Goal: Information Seeking & Learning: Learn about a topic

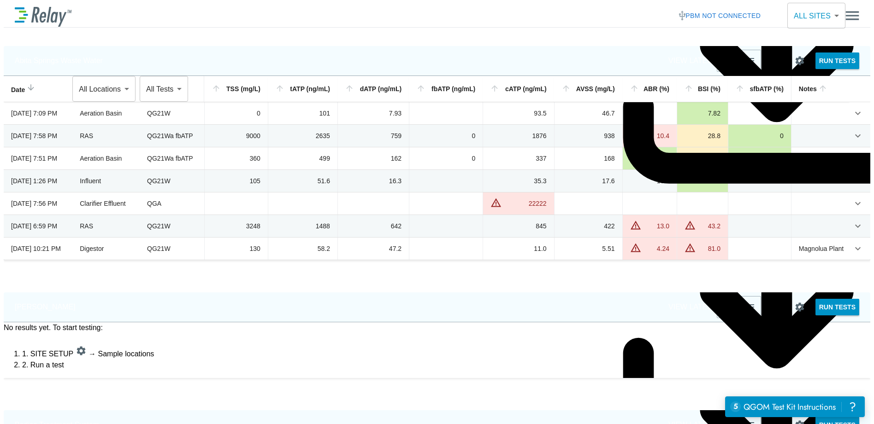
type input "**********"
type input "*****"
click at [855, 12] on img "Main menu" at bounding box center [852, 16] width 14 height 18
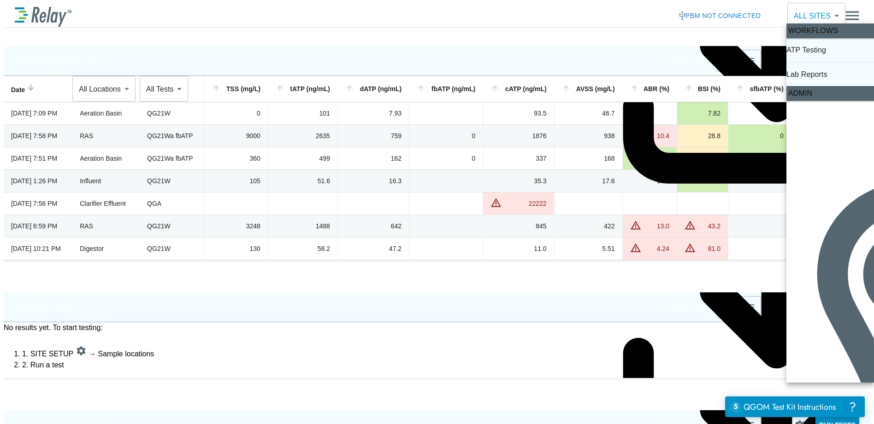
click at [816, 72] on p "Lab Reports" at bounding box center [806, 74] width 41 height 11
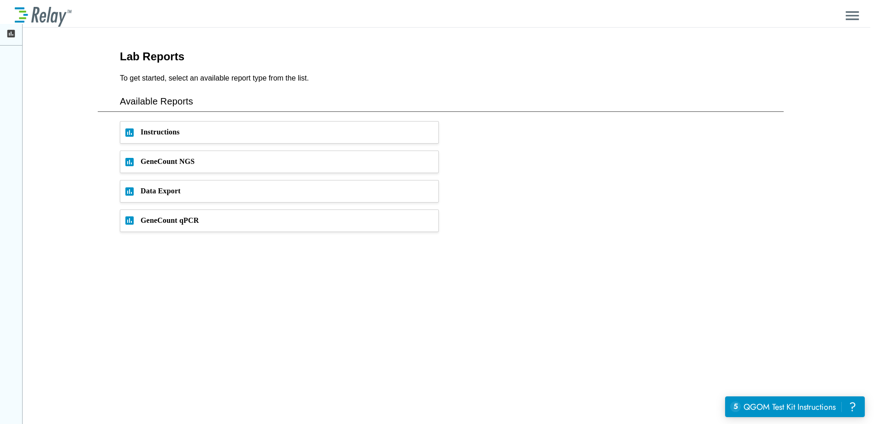
click at [169, 100] on h4 "Available Reports" at bounding box center [441, 103] width 686 height 18
click at [165, 163] on span "GeneCount NGS" at bounding box center [290, 162] width 298 height 22
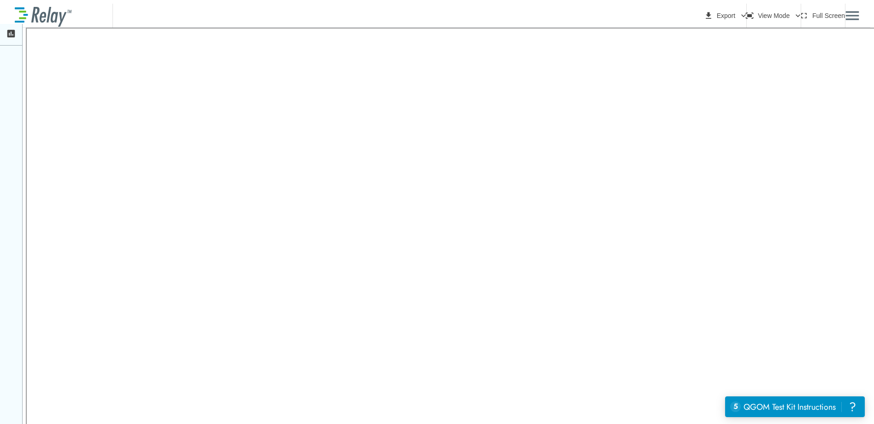
click at [80, 16] on p "Lab Reports" at bounding box center [91, 15] width 41 height 11
click at [12, 34] on icon at bounding box center [11, 34] width 8 height 8
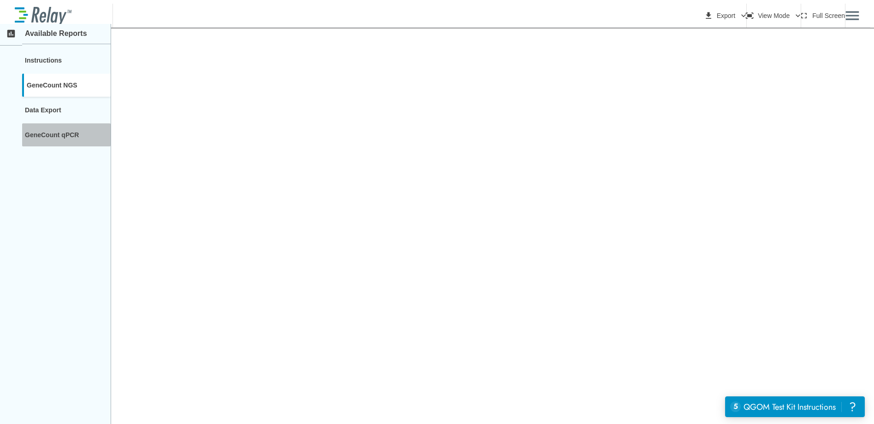
click at [56, 135] on div "GeneCount qPCR" at bounding box center [66, 134] width 88 height 23
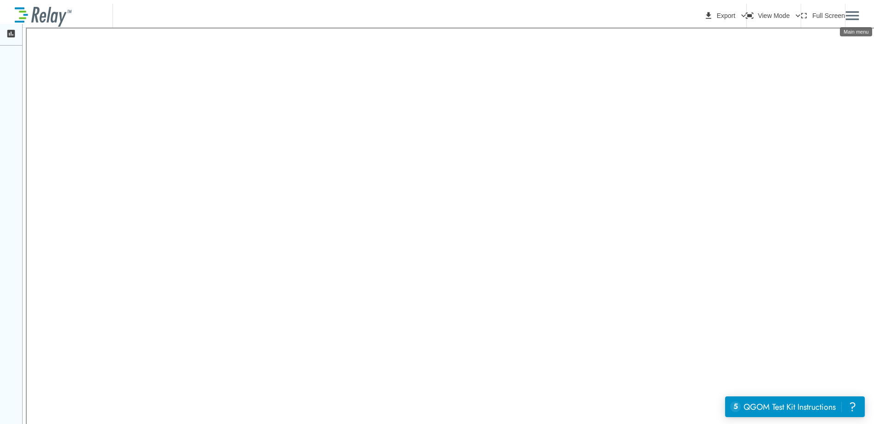
click at [858, 11] on img "Main menu" at bounding box center [852, 16] width 14 height 18
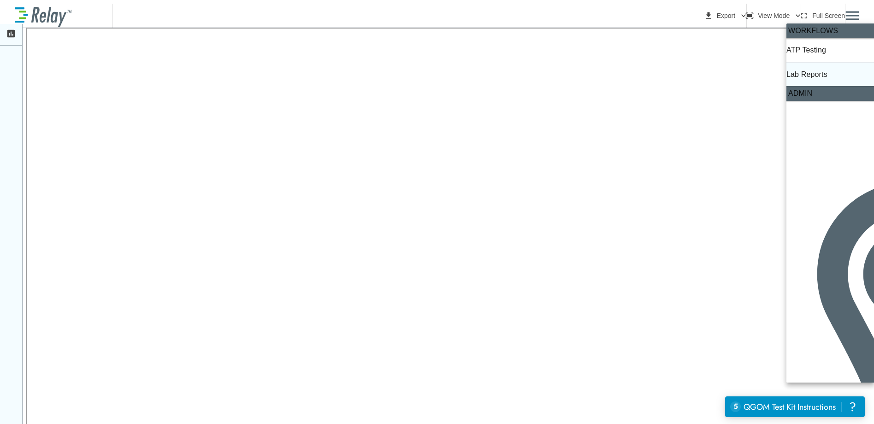
click at [827, 74] on p "Lab Reports" at bounding box center [806, 74] width 41 height 11
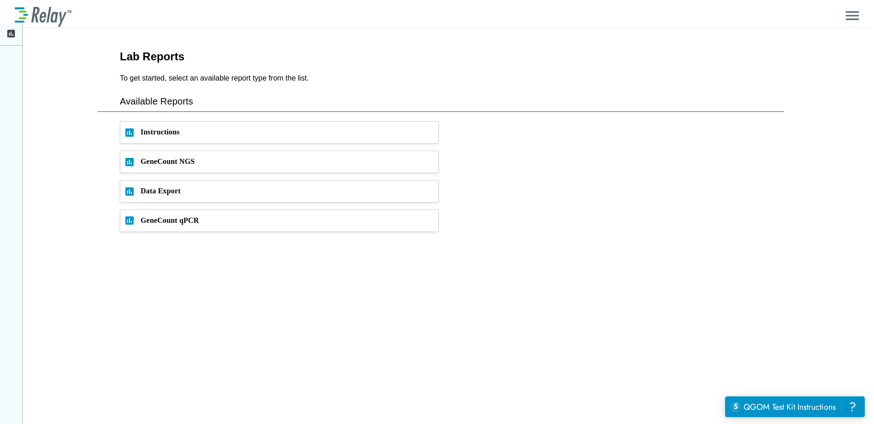
click at [854, 14] on img "Main menu" at bounding box center [852, 16] width 14 height 18
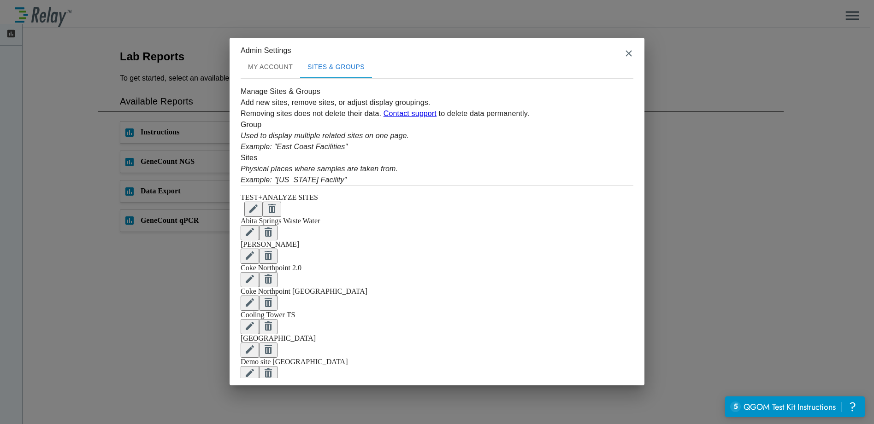
click at [692, 144] on div "Admin Settings MY ACCOUNT SITES & GROUPS Manage Sites & Groups Add new sites, r…" at bounding box center [437, 212] width 874 height 424
click at [628, 51] on img "close" at bounding box center [628, 53] width 9 height 9
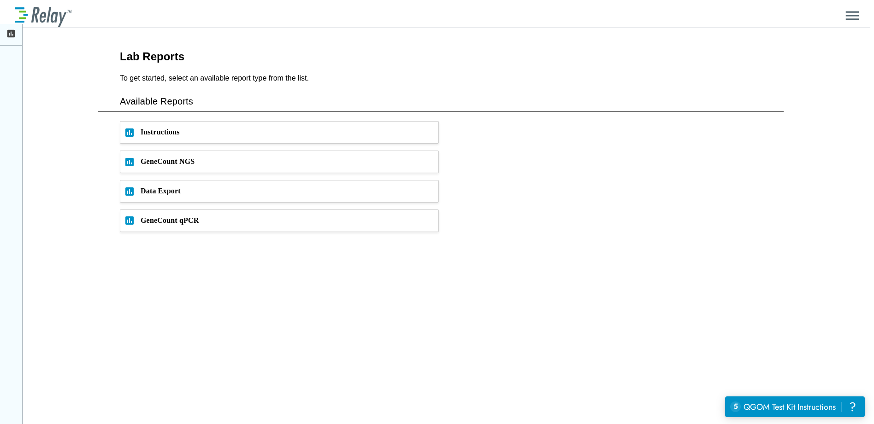
click at [855, 16] on img "Main menu" at bounding box center [852, 16] width 14 height 18
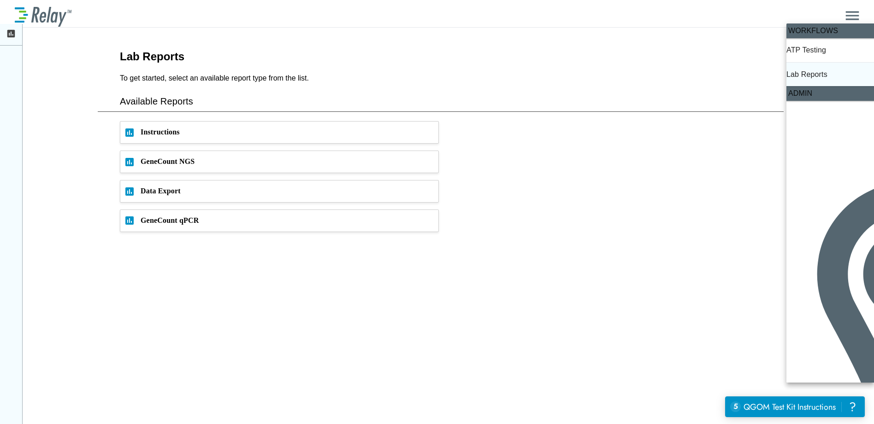
click at [827, 75] on p "Lab Reports" at bounding box center [806, 74] width 41 height 11
click at [14, 34] on div at bounding box center [437, 212] width 874 height 424
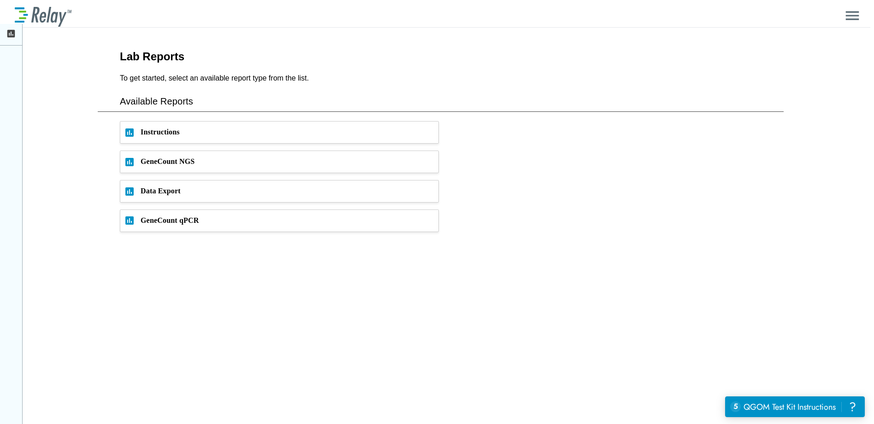
click at [16, 35] on icon at bounding box center [11, 34] width 10 height 10
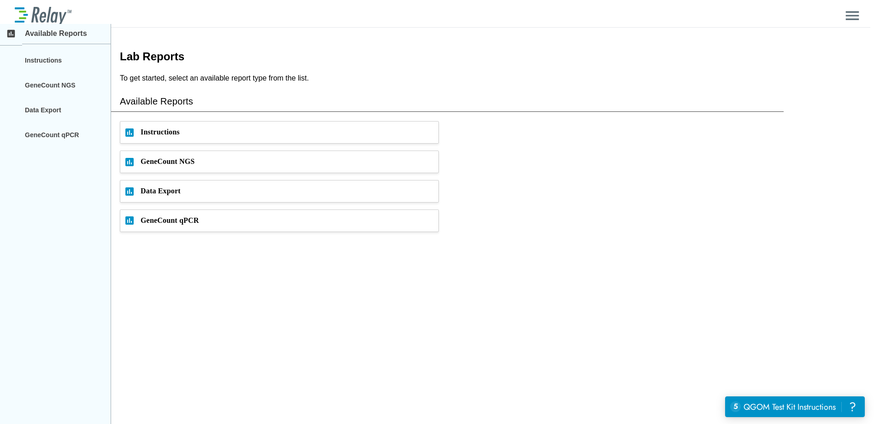
click at [64, 35] on p "Available Reports" at bounding box center [67, 35] width 91 height 18
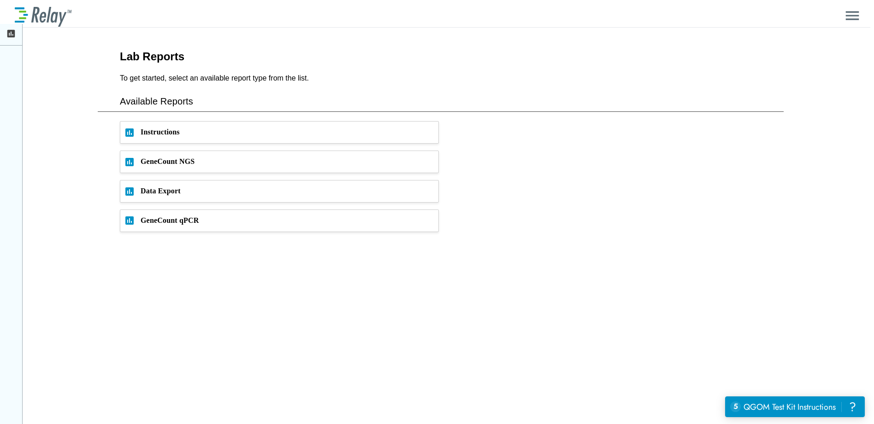
click at [15, 34] on icon at bounding box center [11, 34] width 10 height 10
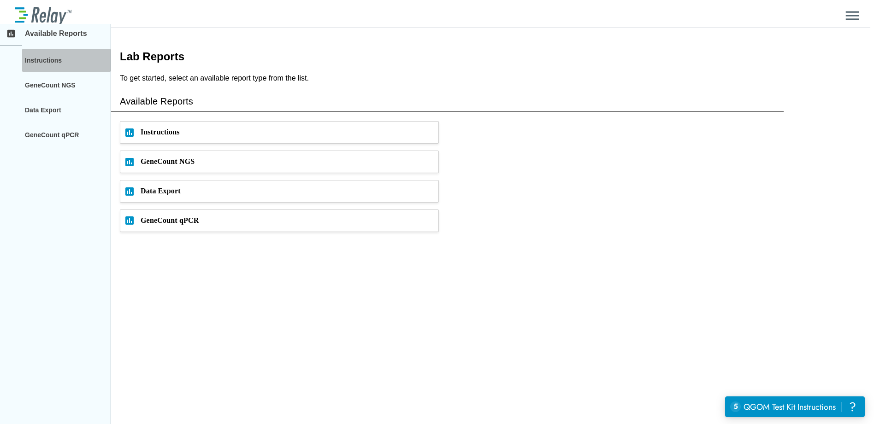
click at [45, 59] on div "Instructions" at bounding box center [66, 60] width 88 height 23
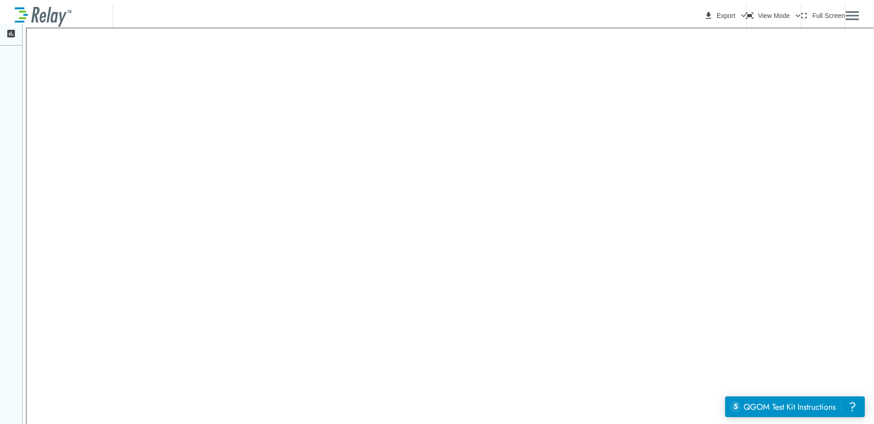
click at [14, 37] on icon at bounding box center [11, 34] width 10 height 10
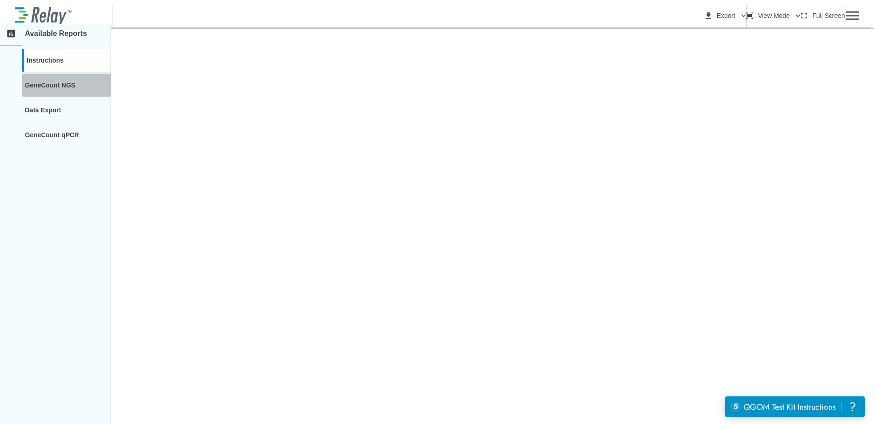
click at [53, 86] on div "GeneCount NGS" at bounding box center [66, 85] width 88 height 23
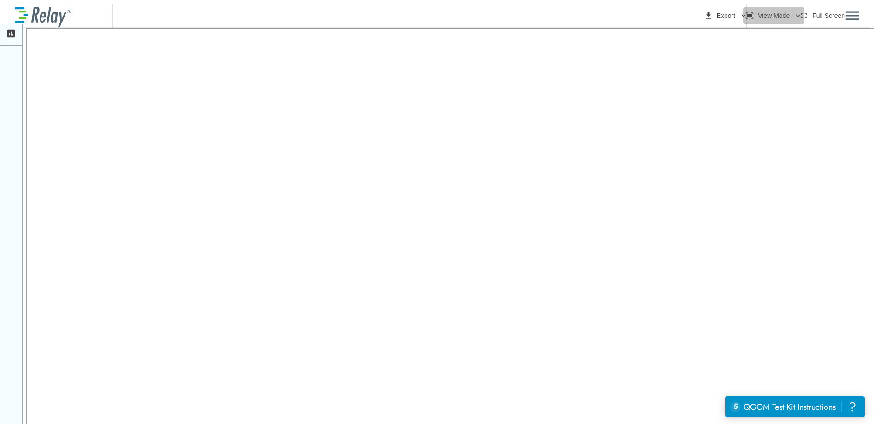
click at [743, 13] on button "View Mode" at bounding box center [773, 15] width 61 height 17
click at [807, 15] on div at bounding box center [437, 212] width 874 height 424
click at [801, 12] on button "Full Screen" at bounding box center [822, 15] width 51 height 17
click at [751, 14] on button "View Mode" at bounding box center [773, 15] width 61 height 17
click at [752, 27] on li "Fit to Page" at bounding box center [751, 29] width 77 height 11
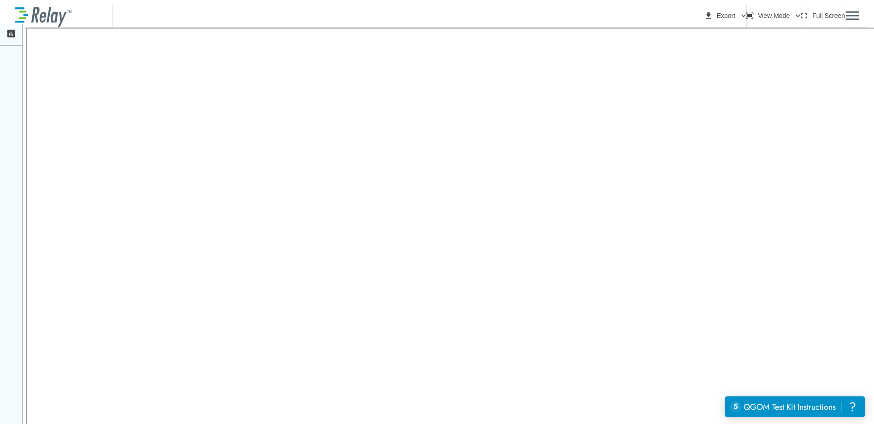
click at [754, 15] on button "View Mode" at bounding box center [773, 15] width 61 height 17
click at [753, 46] on li "Fit to Width" at bounding box center [751, 48] width 77 height 11
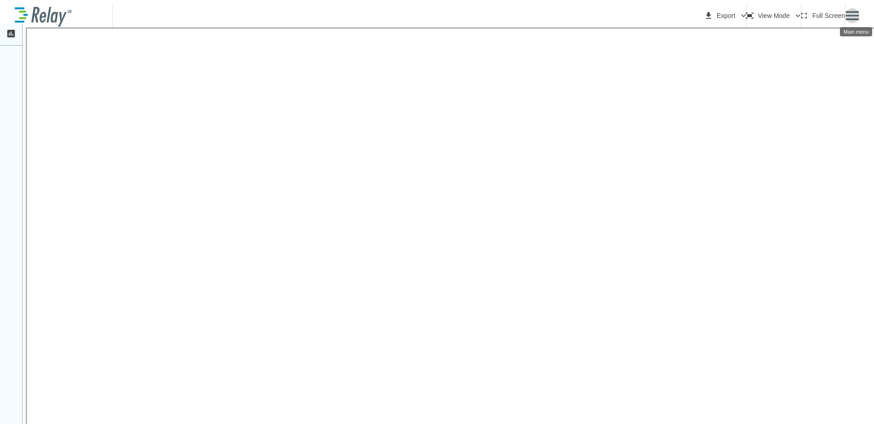
click at [858, 12] on img "Main menu" at bounding box center [852, 16] width 14 height 18
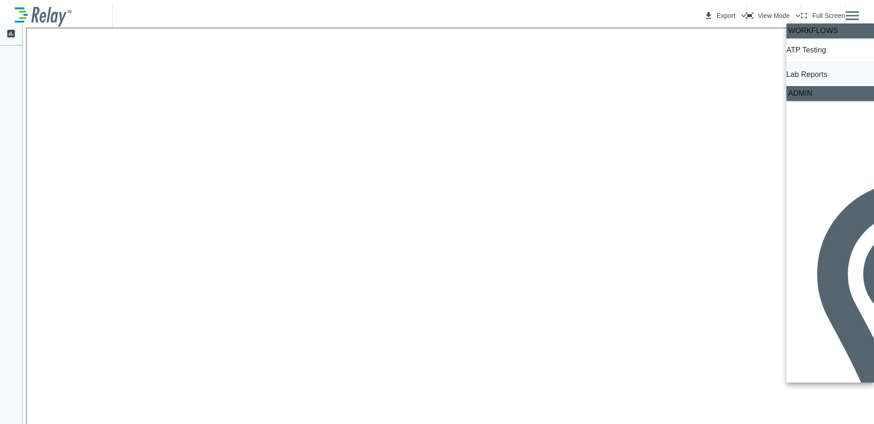
click at [858, 12] on div at bounding box center [437, 212] width 874 height 424
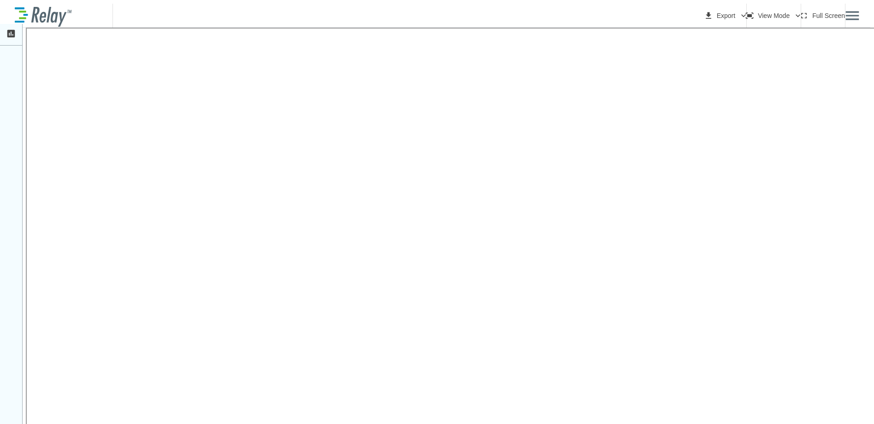
click at [359, 16] on div "Lab Reports Jordan Schmidt Export View Mode Full Screen" at bounding box center [437, 16] width 844 height 24
